Goal: Find specific page/section: Find specific page/section

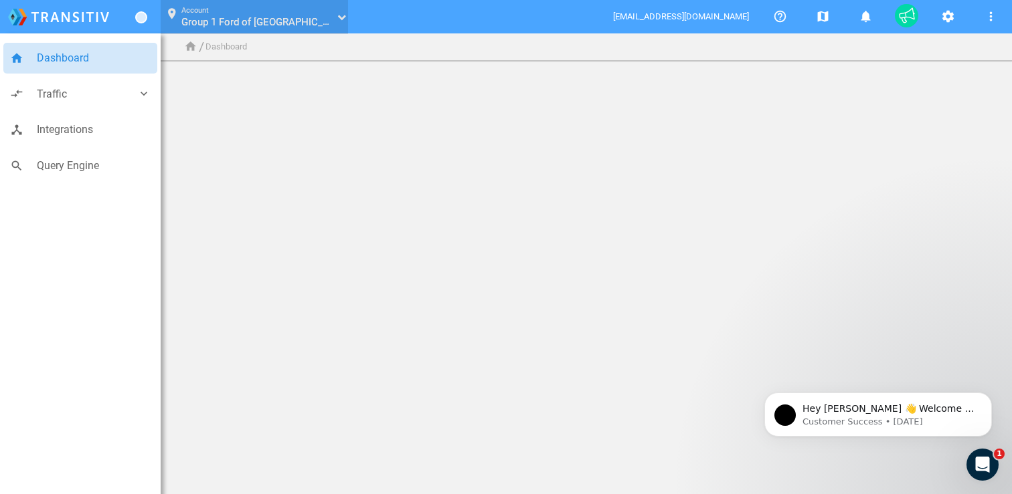
click at [225, 27] on span "Group 1 Ford of [GEOGRAPHIC_DATA]" at bounding box center [265, 21] width 169 height 13
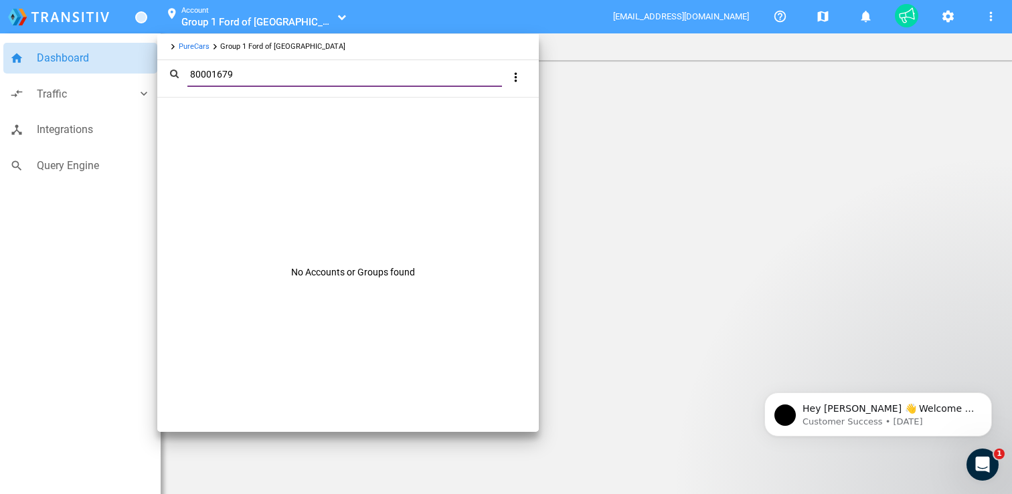
type input "80001679"
click at [202, 46] on link "PureCars" at bounding box center [194, 46] width 31 height 9
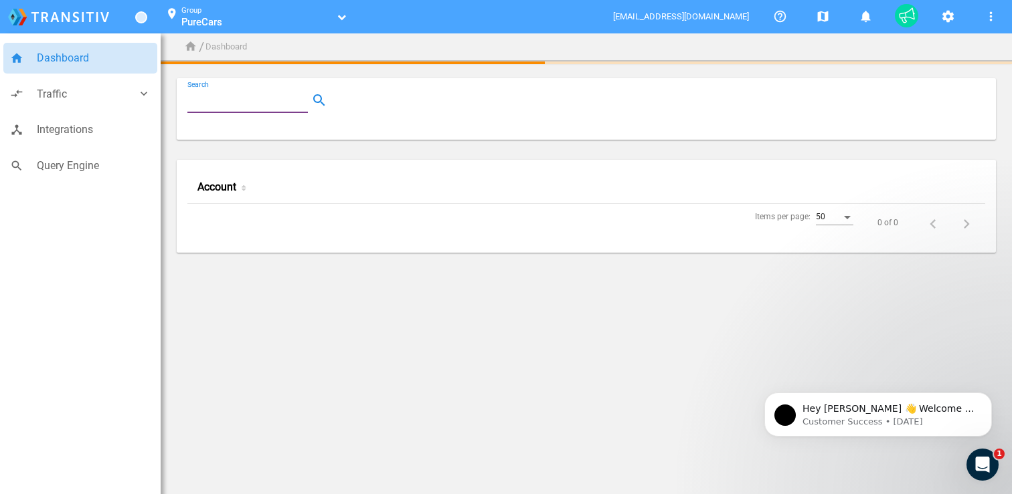
click at [250, 101] on input "Search" at bounding box center [250, 100] width 126 height 16
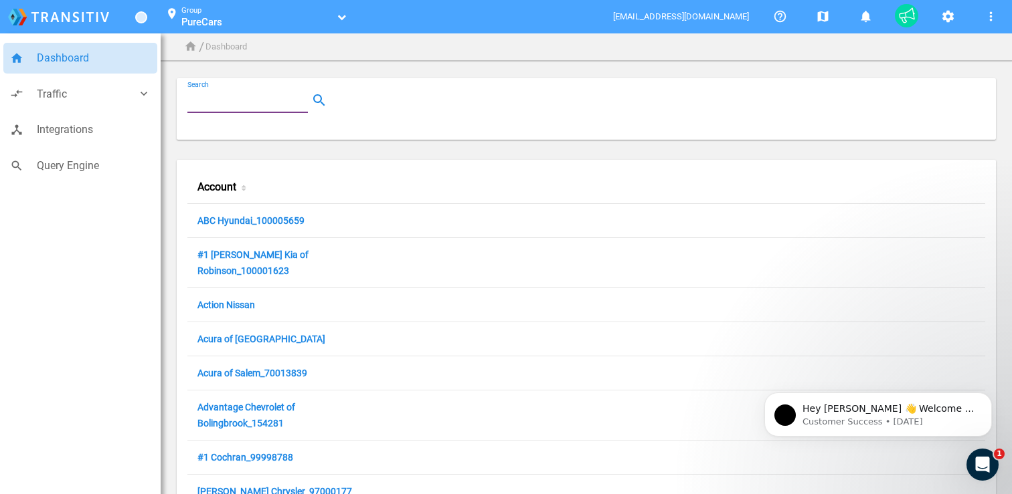
paste input "80001679"
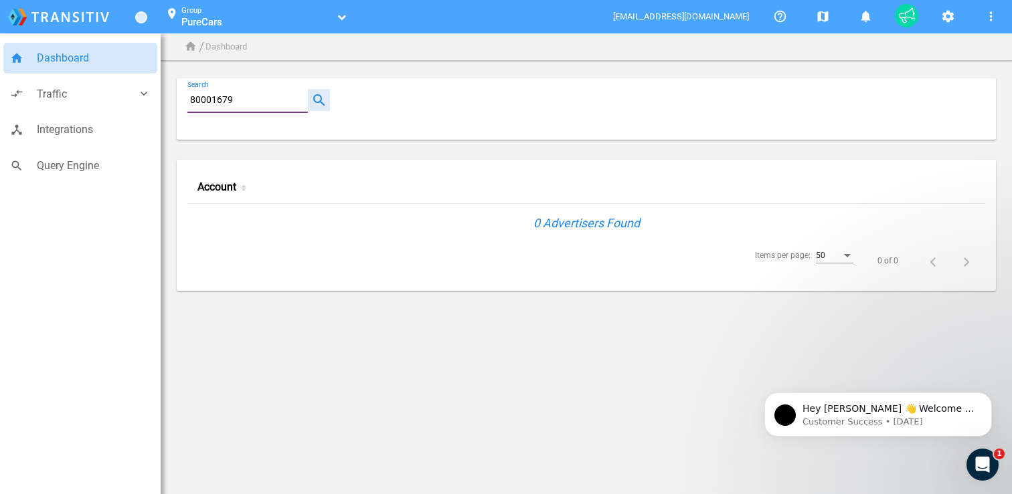
type input "80001679"
click at [308, 100] on button "button" at bounding box center [319, 100] width 22 height 22
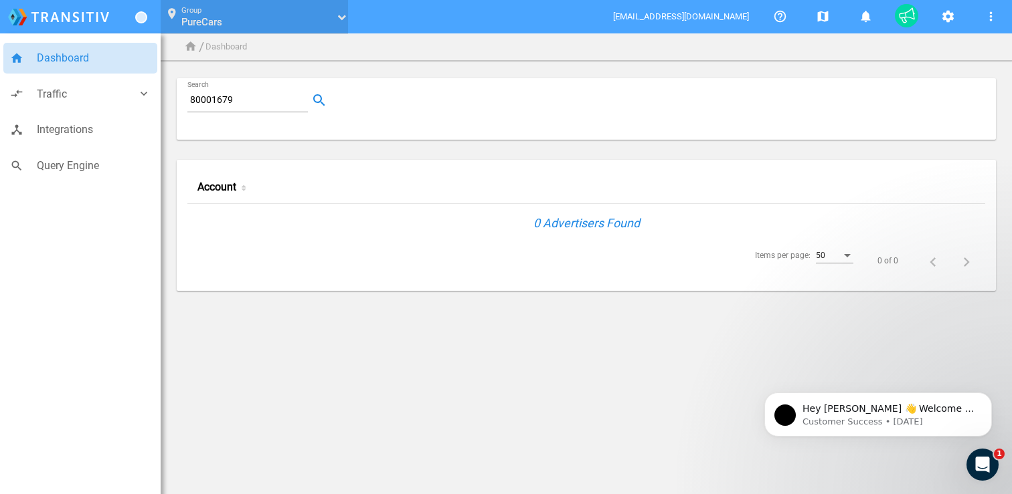
click at [310, 26] on link "PureCars" at bounding box center [256, 21] width 151 height 13
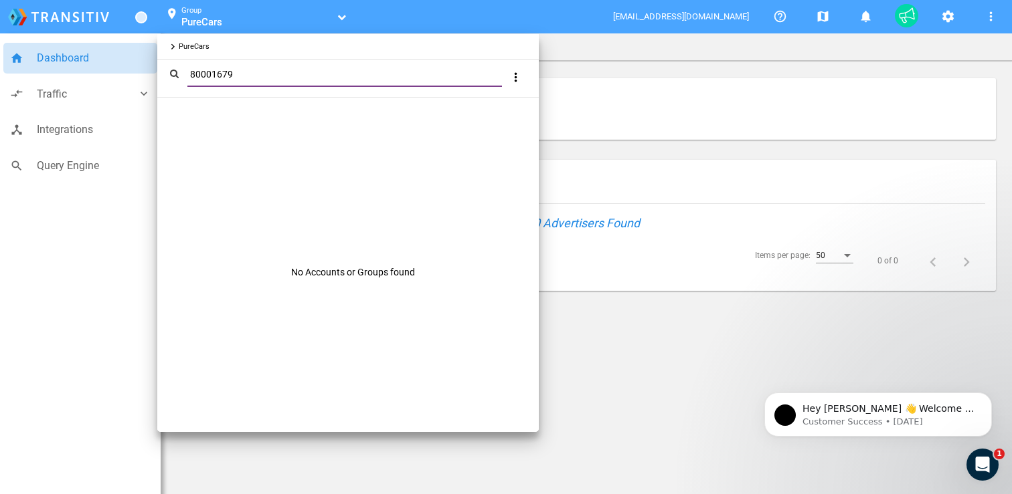
click at [264, 80] on input "80001679" at bounding box center [347, 74] width 320 height 15
paste input "[PERSON_NAME] Chevrolet Shawnee Mission"
type input "[PERSON_NAME] Chevrolet Shawnee Mission"
click at [574, 92] on div at bounding box center [506, 247] width 1012 height 494
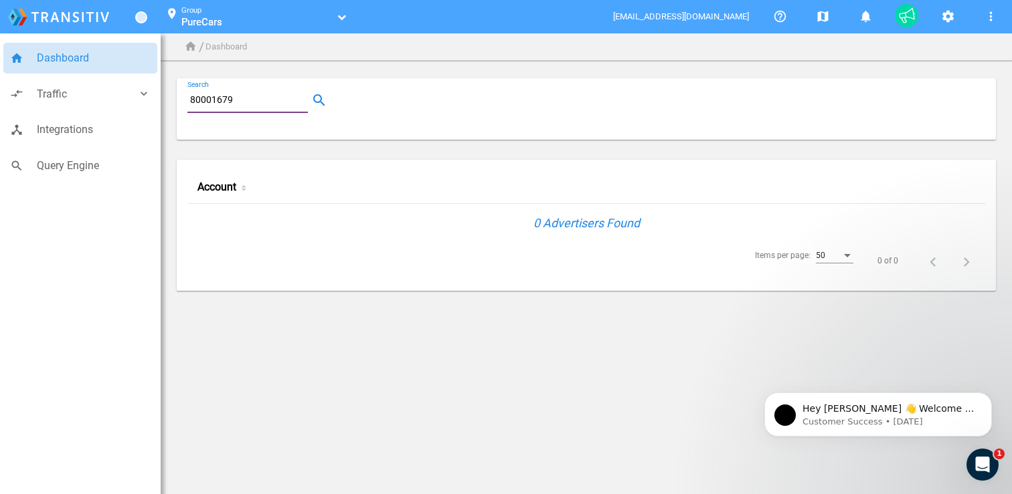
click at [257, 106] on input "80001679" at bounding box center [250, 100] width 126 height 16
paste input "[PERSON_NAME] Chevrolet Shawnee Mission"
type input "[PERSON_NAME] Chevrolet Shawnee Mission"
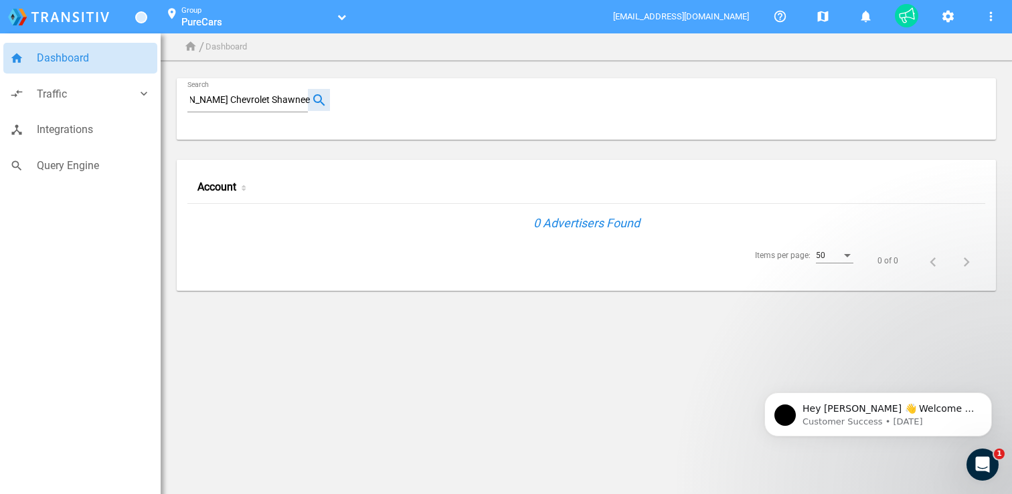
scroll to position [0, 0]
click at [318, 102] on button "button" at bounding box center [319, 100] width 22 height 22
